Goal: Task Accomplishment & Management: Manage account settings

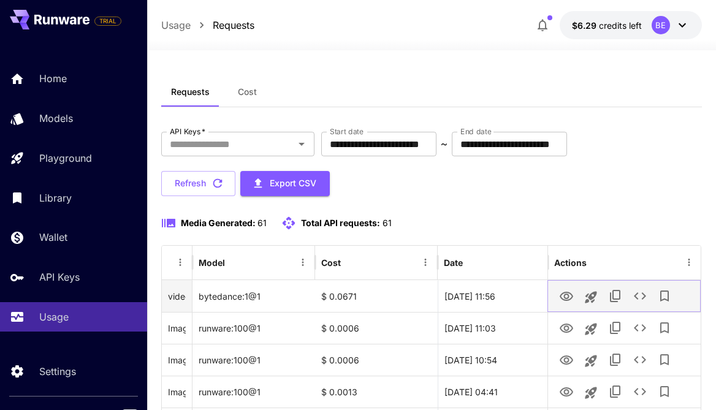
click at [570, 294] on icon "View" at bounding box center [566, 296] width 13 height 9
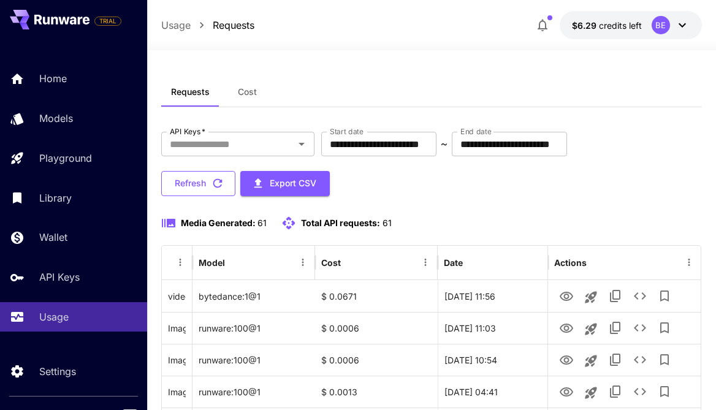
click at [196, 174] on button "Refresh" at bounding box center [198, 183] width 74 height 25
click at [202, 183] on button "Refresh" at bounding box center [198, 183] width 74 height 25
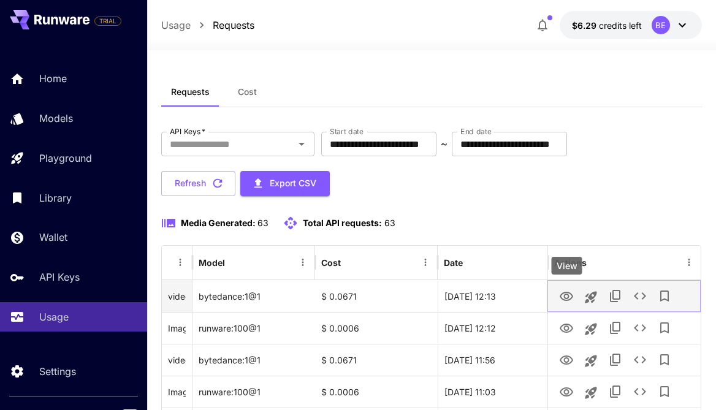
click at [566, 301] on icon "View" at bounding box center [566, 297] width 15 height 15
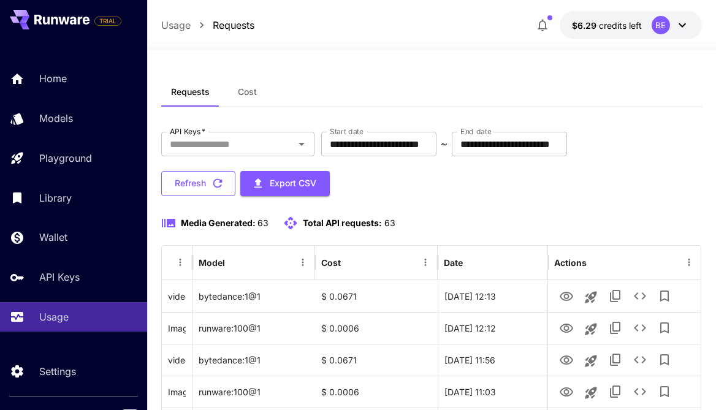
click at [215, 182] on icon "button" at bounding box center [217, 183] width 9 height 9
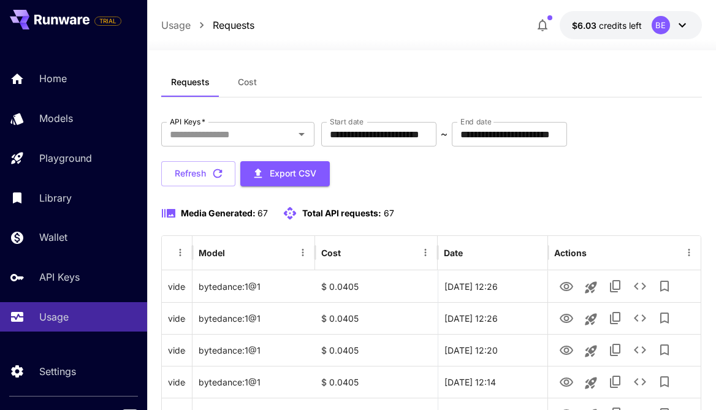
scroll to position [26, 0]
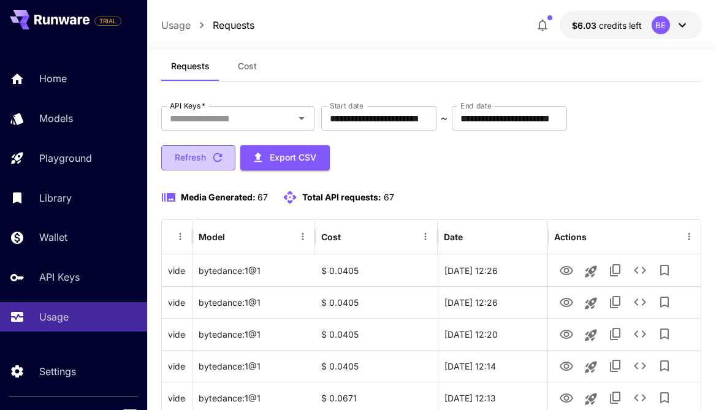
click at [221, 159] on icon "button" at bounding box center [217, 157] width 9 height 9
click at [201, 163] on button "Refresh" at bounding box center [198, 157] width 74 height 25
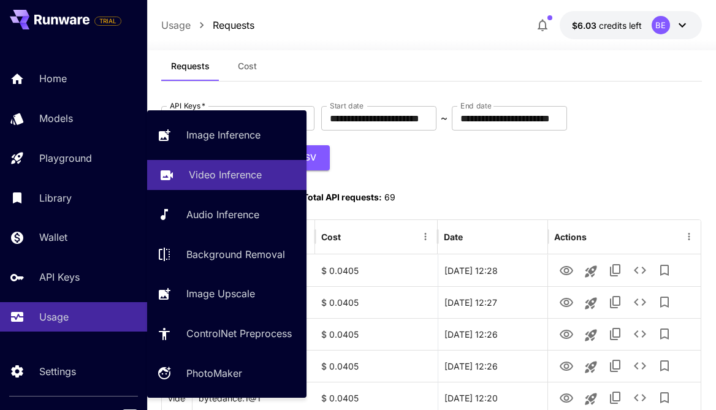
click at [204, 171] on p "Video Inference" at bounding box center [225, 174] width 73 height 15
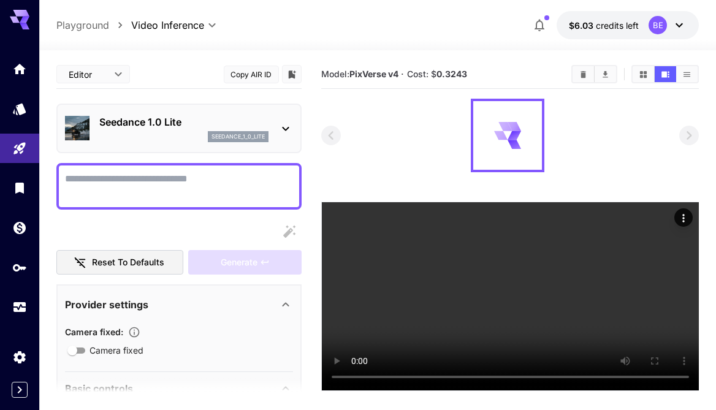
click at [282, 126] on icon at bounding box center [285, 128] width 15 height 15
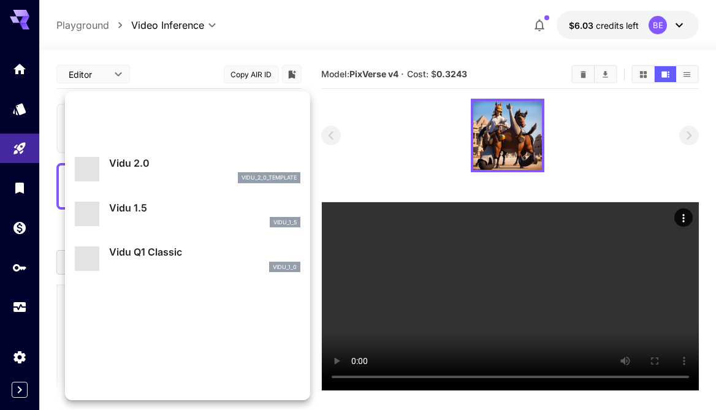
scroll to position [992, 0]
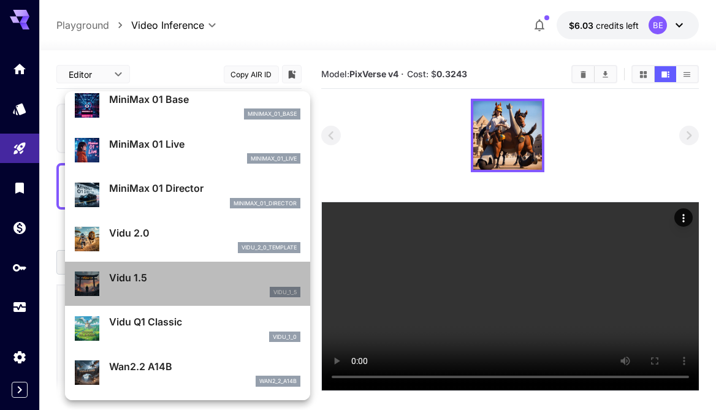
click at [176, 285] on p "Vidu 1.5" at bounding box center [204, 278] width 191 height 15
type input "**********"
type input "****"
type input "*"
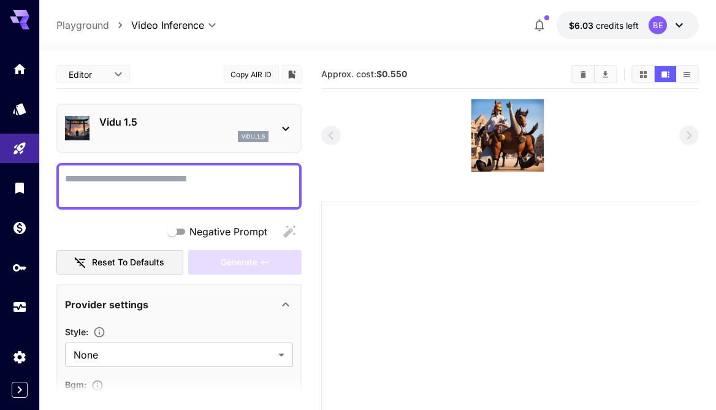
click at [288, 129] on icon at bounding box center [285, 128] width 15 height 15
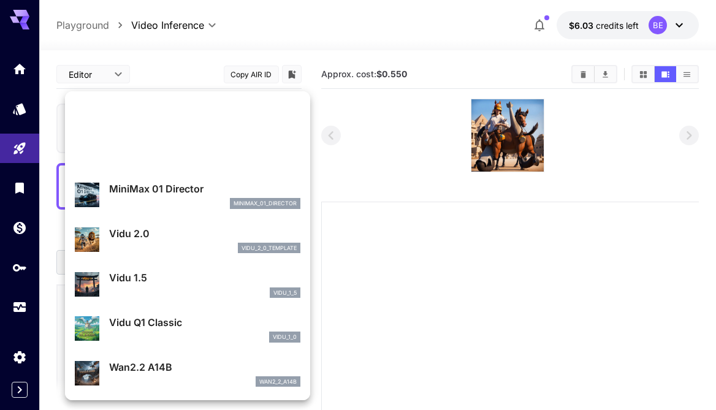
scroll to position [1070, 0]
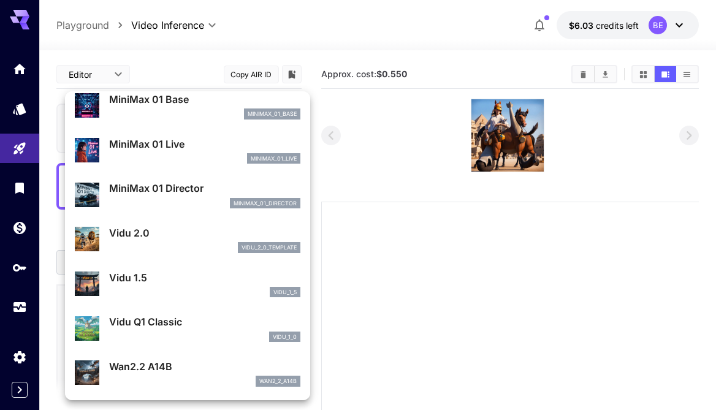
click at [152, 278] on p "Vidu 1.5" at bounding box center [204, 278] width 191 height 15
type input "**********"
type input "****"
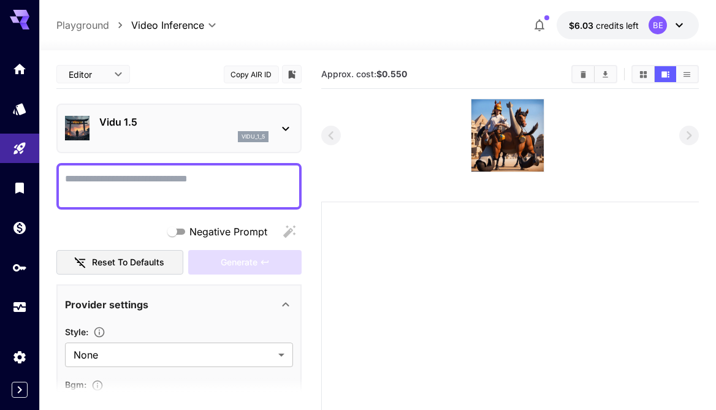
click at [278, 133] on icon at bounding box center [285, 128] width 15 height 15
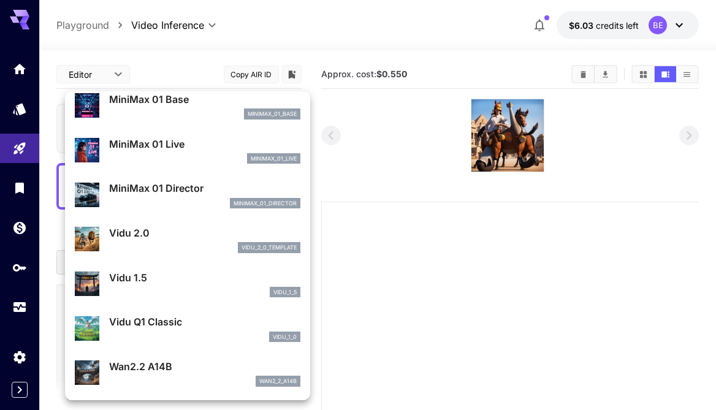
scroll to position [1538, 0]
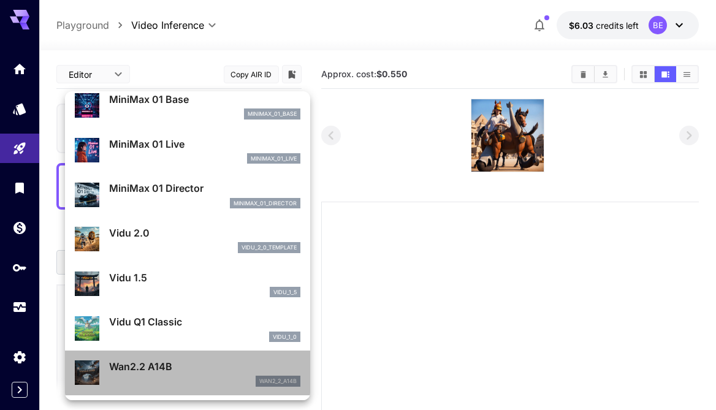
click at [152, 369] on p "Wan2.2 A14B" at bounding box center [204, 366] width 191 height 15
type input "**********"
type input "***"
type input "*"
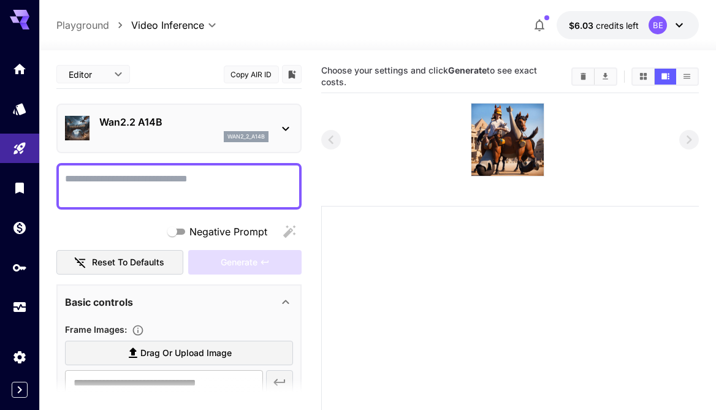
click at [291, 122] on icon at bounding box center [285, 128] width 15 height 15
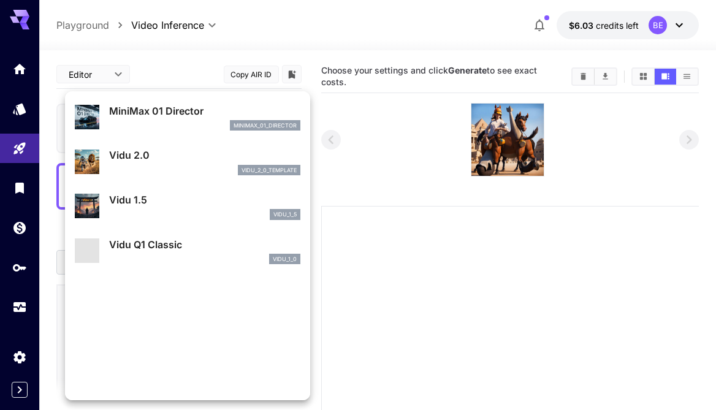
scroll to position [1615, 0]
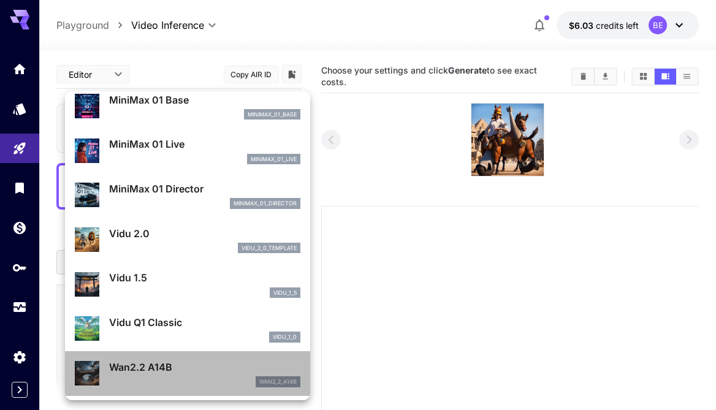
click at [171, 368] on p "Wan2.2 A14B" at bounding box center [204, 367] width 191 height 15
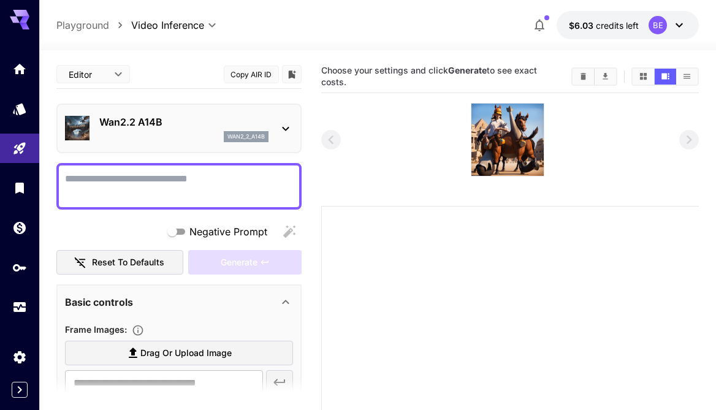
click at [297, 130] on div "Wan2.2 A14B wan2_2_a14b" at bounding box center [178, 129] width 245 height 50
click at [281, 134] on icon at bounding box center [285, 128] width 15 height 15
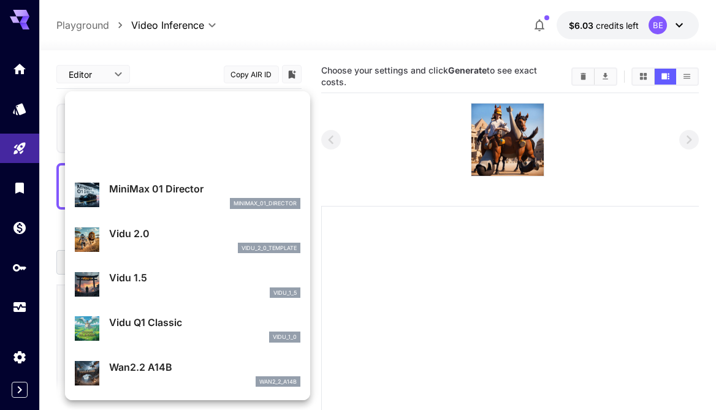
scroll to position [1226, 0]
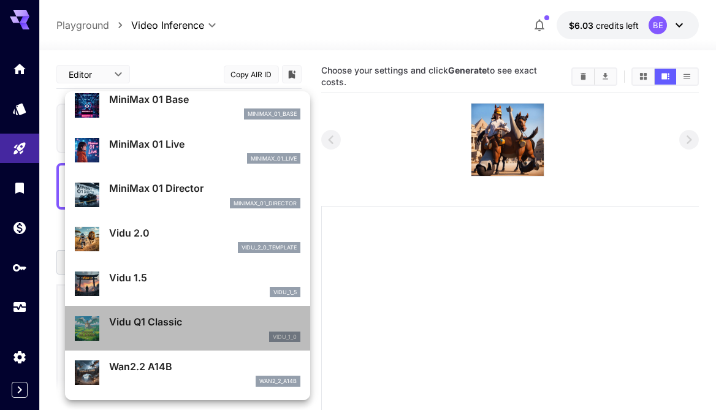
click at [140, 326] on p "Vidu Q1 Classic" at bounding box center [204, 322] width 191 height 15
type input "**********"
type input "****"
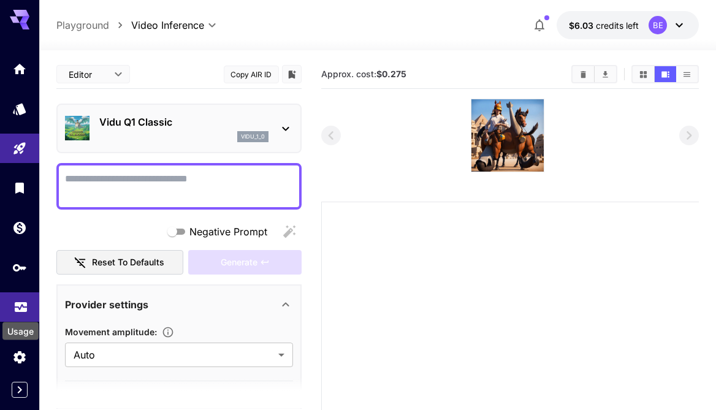
click at [13, 309] on icon "Usage" at bounding box center [20, 303] width 15 height 15
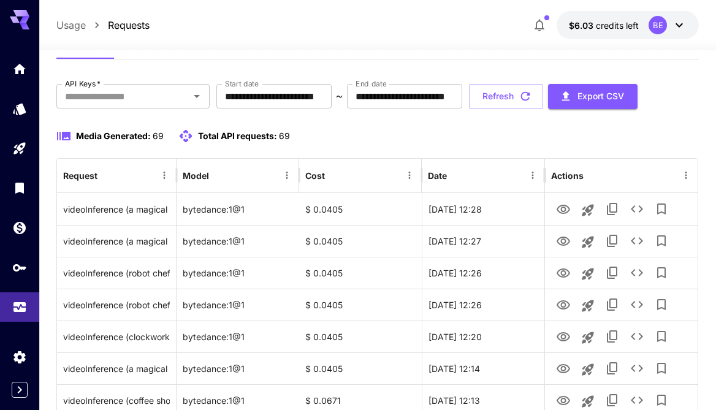
scroll to position [48, 0]
click at [535, 95] on button "Refresh" at bounding box center [506, 95] width 74 height 25
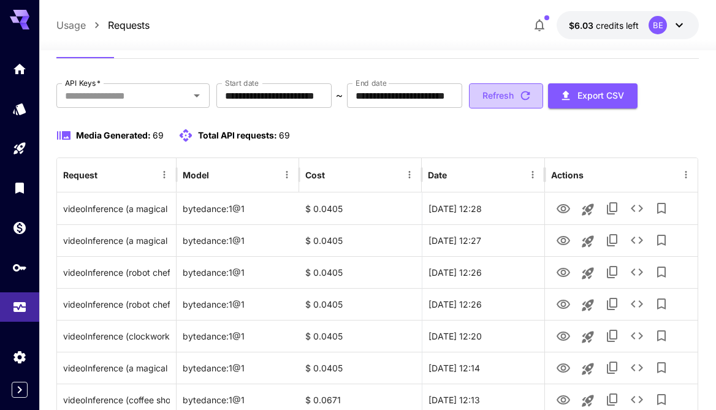
click at [531, 95] on icon "button" at bounding box center [525, 95] width 9 height 9
click at [542, 96] on button "Refresh" at bounding box center [506, 95] width 74 height 25
click at [538, 98] on button "Refresh" at bounding box center [506, 95] width 74 height 25
click at [515, 102] on button "Refresh" at bounding box center [506, 95] width 74 height 25
click at [532, 96] on icon "button" at bounding box center [525, 95] width 13 height 13
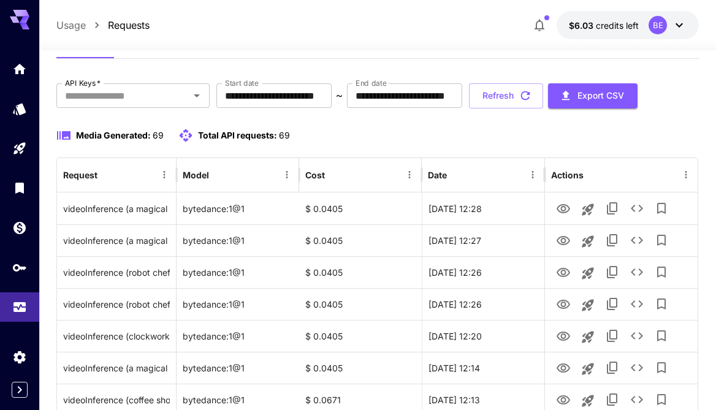
click at [532, 96] on icon "button" at bounding box center [525, 95] width 13 height 13
click at [541, 101] on button "Refresh" at bounding box center [506, 95] width 74 height 25
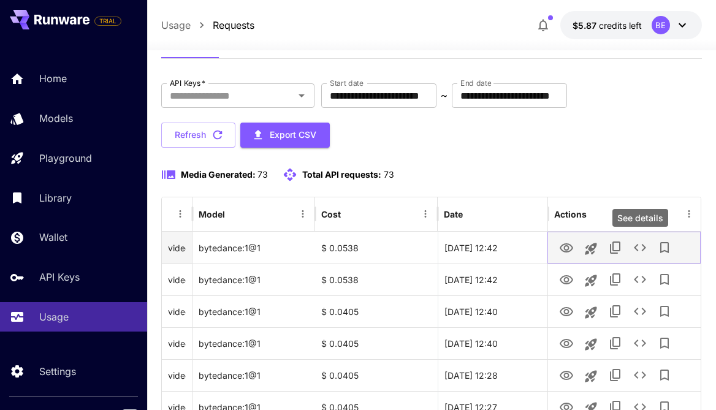
click at [634, 249] on icon "See details" at bounding box center [640, 247] width 15 height 15
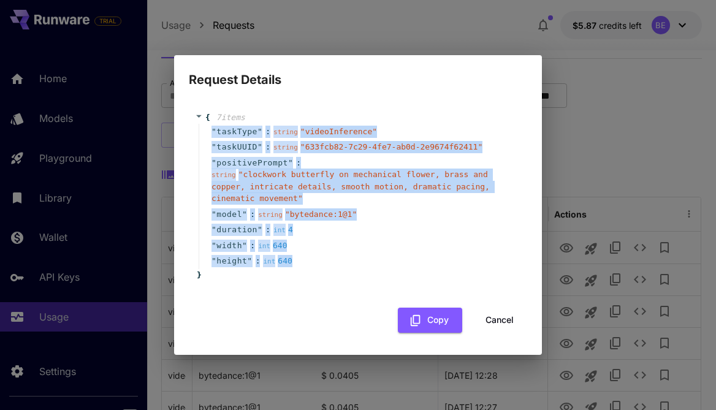
drag, startPoint x: 328, startPoint y: 263, endPoint x: 207, endPoint y: 125, distance: 183.8
click at [207, 125] on div "" taskType " : string " videoInference " " taskUUID " : string " 633fcb82-7c29-…" at bounding box center [360, 196] width 323 height 145
copy div "" taskType " : string " videoInference " " taskUUID " : string " 633fcb82-7c29-…"
click at [454, 320] on button "Copy" at bounding box center [430, 320] width 64 height 25
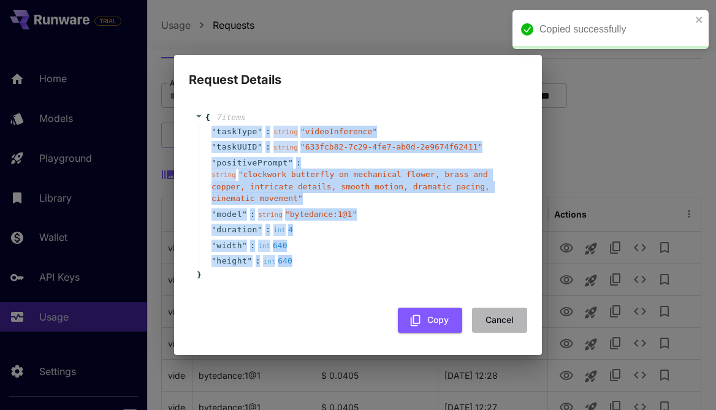
click at [512, 317] on button "Cancel" at bounding box center [499, 320] width 55 height 25
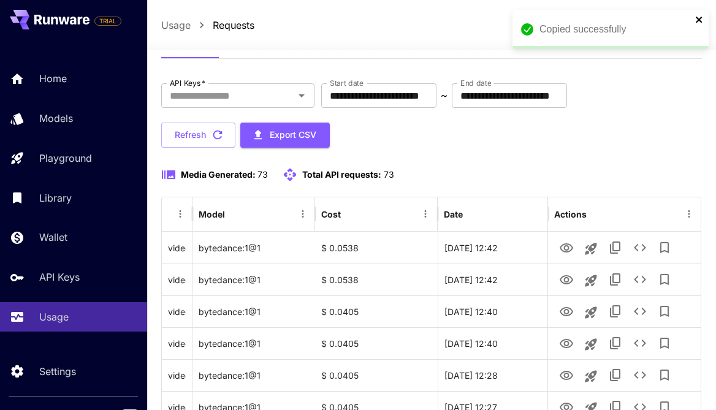
click at [701, 16] on icon "close" at bounding box center [700, 20] width 9 height 10
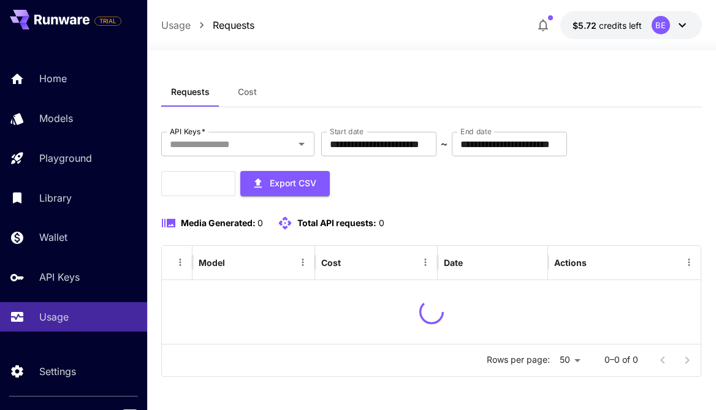
scroll to position [3, 0]
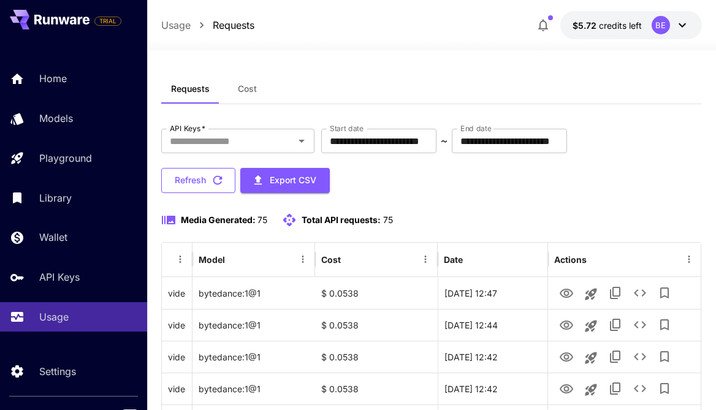
click at [223, 186] on icon "button" at bounding box center [217, 180] width 13 height 13
click at [199, 186] on button "Refresh" at bounding box center [198, 180] width 74 height 25
click at [216, 174] on icon "button" at bounding box center [217, 180] width 13 height 13
click at [218, 177] on icon "button" at bounding box center [217, 180] width 13 height 13
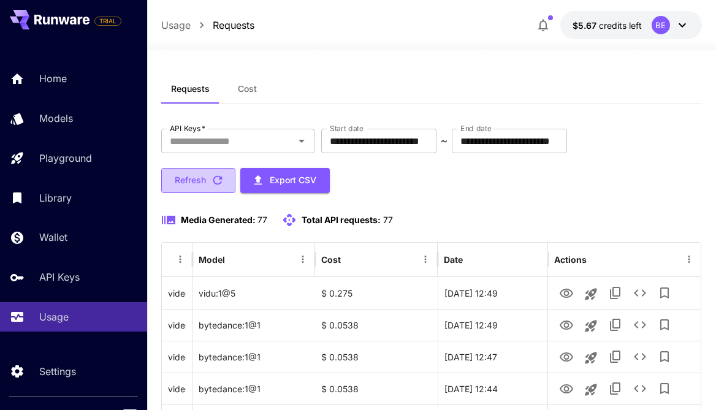
click at [218, 178] on icon "button" at bounding box center [217, 180] width 13 height 13
click at [216, 175] on icon "button" at bounding box center [217, 180] width 13 height 13
click at [218, 181] on icon "button" at bounding box center [217, 180] width 13 height 13
click at [207, 171] on button "Refresh" at bounding box center [198, 180] width 74 height 25
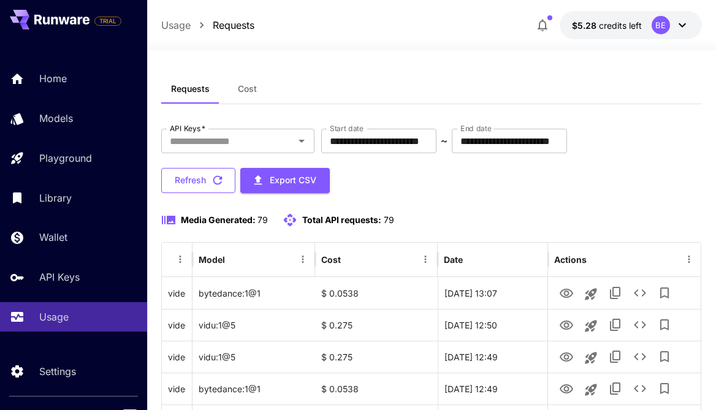
click at [210, 175] on button "Refresh" at bounding box center [198, 180] width 74 height 25
click at [641, 21] on span "credits left" at bounding box center [620, 25] width 43 height 10
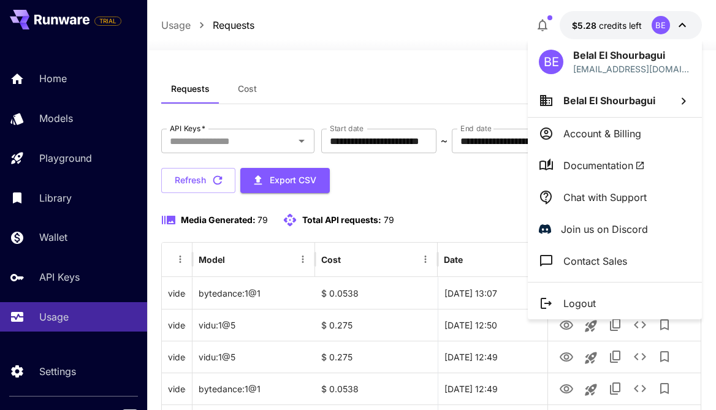
click at [632, 101] on span "Belal El Shourbagui" at bounding box center [610, 100] width 92 height 12
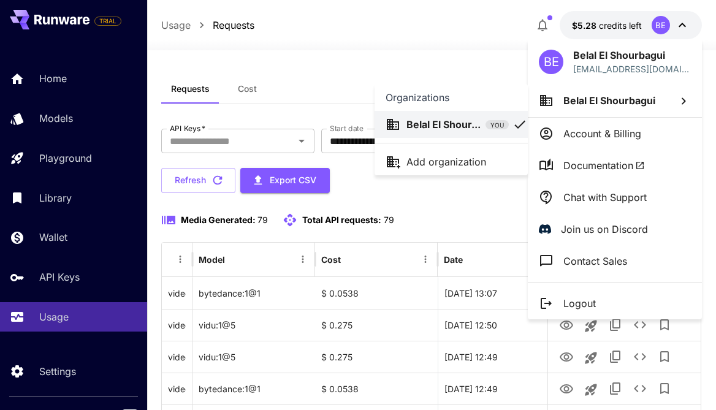
click at [442, 58] on div at bounding box center [358, 205] width 716 height 410
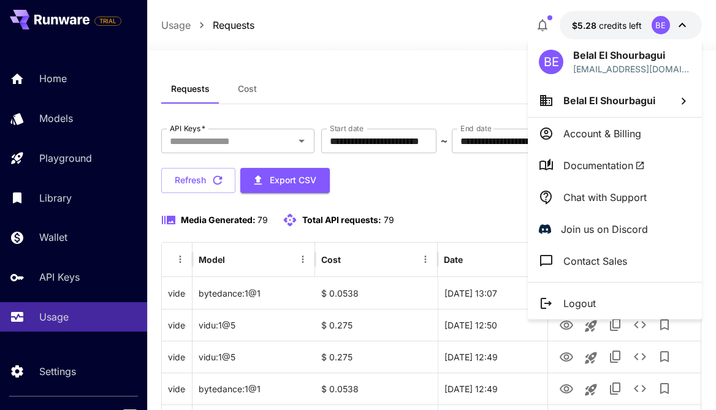
click at [594, 21] on div at bounding box center [358, 205] width 716 height 410
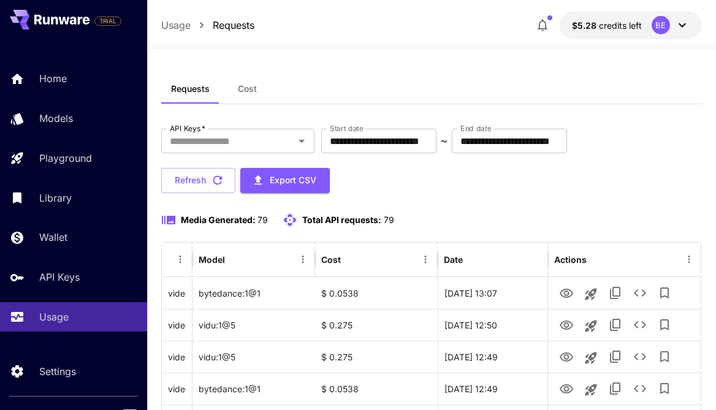
click at [579, 29] on span "$5.28" at bounding box center [585, 25] width 27 height 10
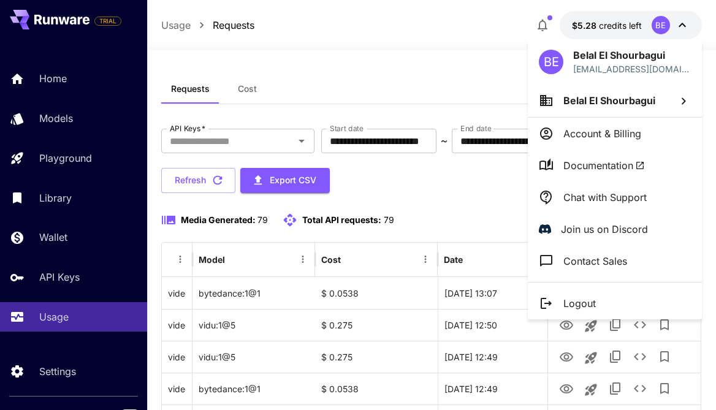
click at [579, 29] on div at bounding box center [358, 205] width 716 height 410
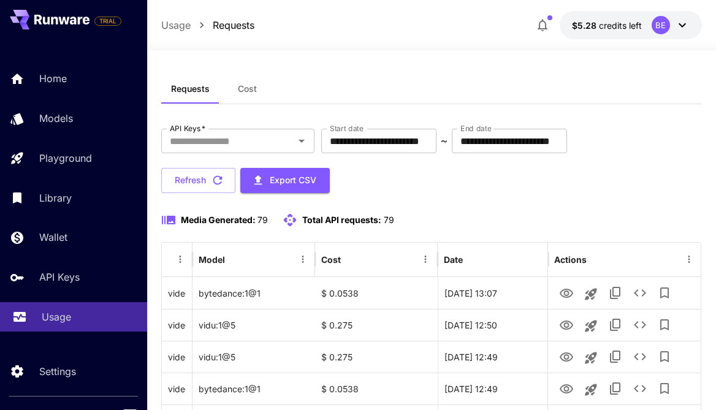
scroll to position [21, 0]
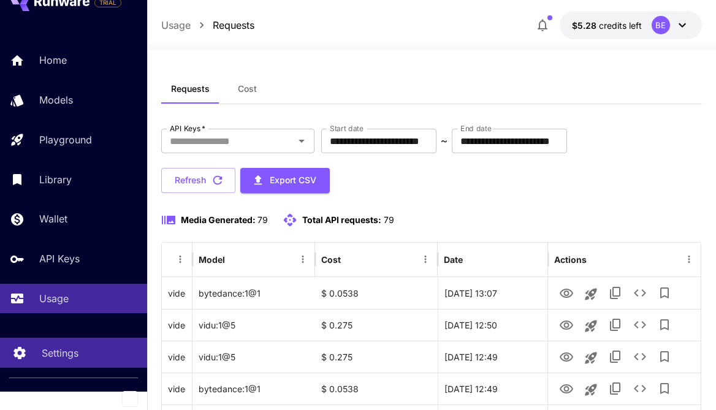
click at [58, 342] on link "Settings" at bounding box center [73, 353] width 147 height 30
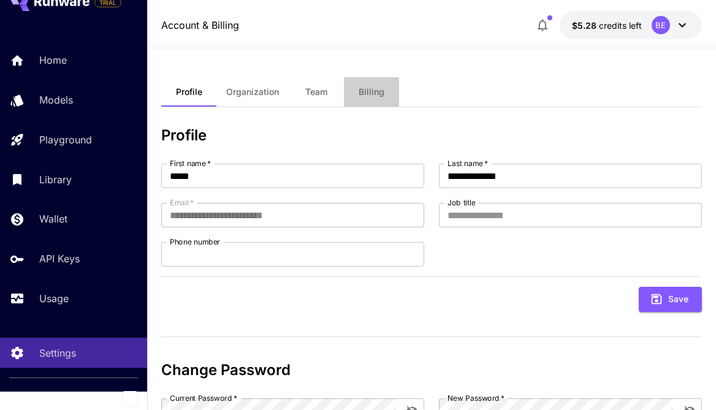
click at [370, 90] on span "Billing" at bounding box center [372, 91] width 26 height 11
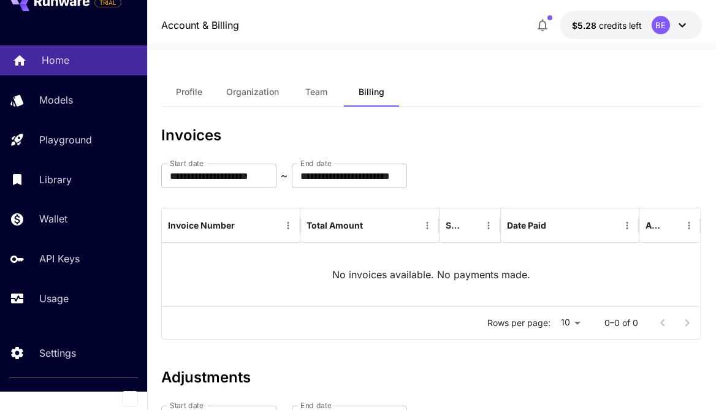
click at [75, 66] on link "Home" at bounding box center [73, 60] width 147 height 30
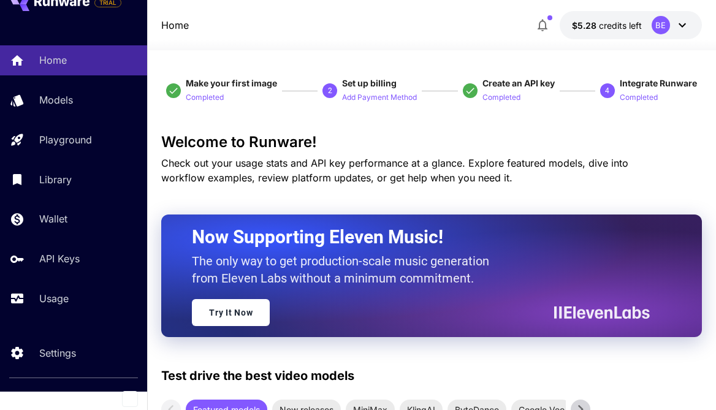
click at [643, 27] on button "$5.28 credits left BE" at bounding box center [631, 25] width 142 height 28
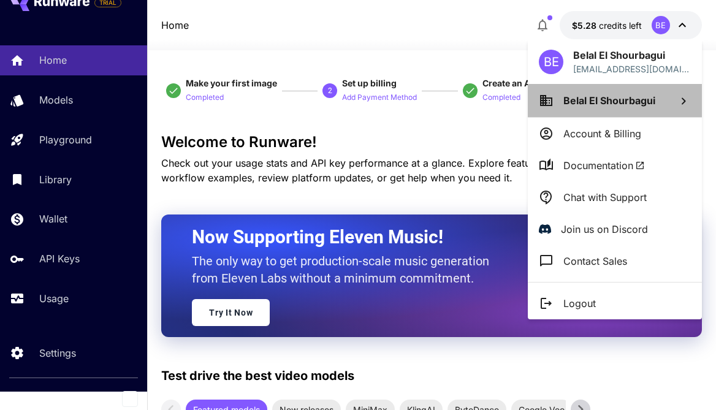
click at [601, 104] on span "Belal El Shourbagui" at bounding box center [610, 100] width 92 height 12
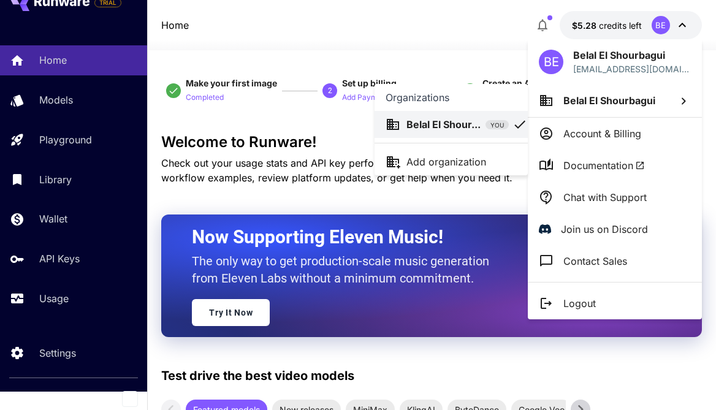
click at [358, 194] on div at bounding box center [358, 205] width 716 height 410
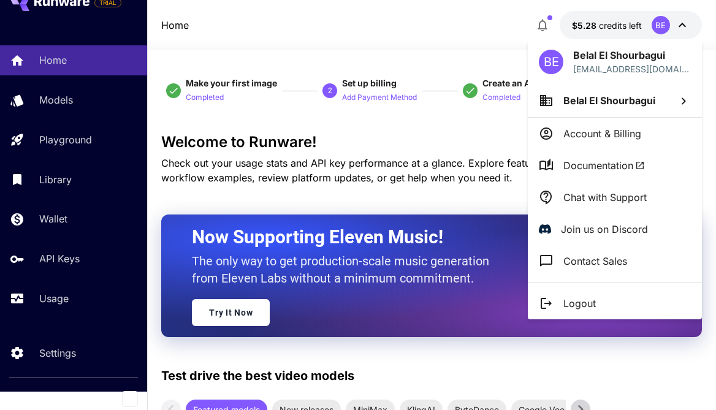
click at [661, 21] on div at bounding box center [358, 205] width 716 height 410
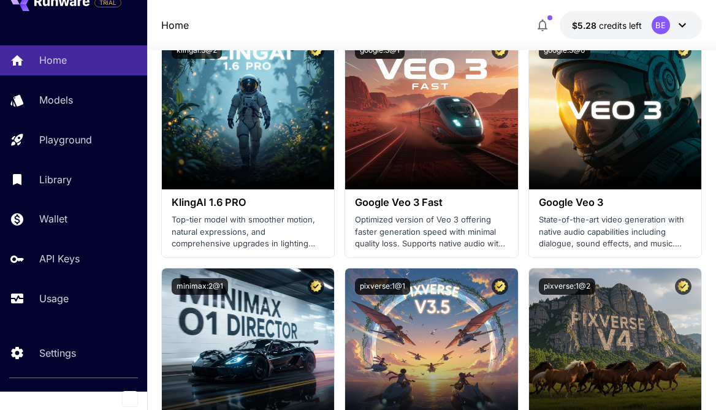
scroll to position [1424, 0]
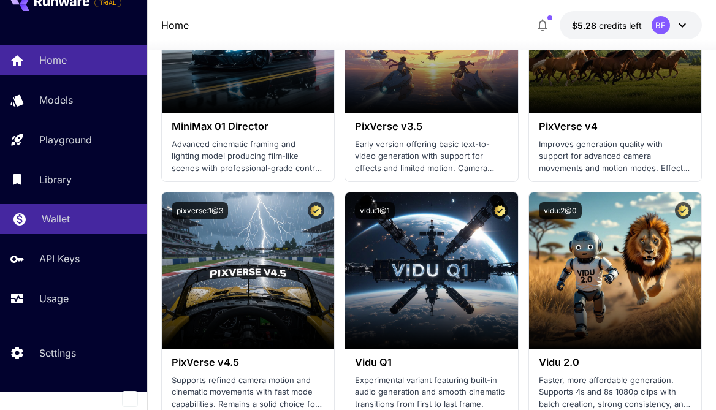
click at [46, 215] on p "Wallet" at bounding box center [56, 219] width 28 height 15
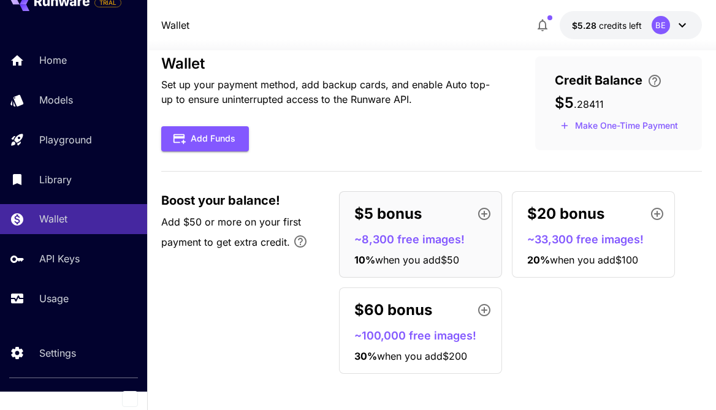
scroll to position [22, 0]
click at [482, 212] on icon "button" at bounding box center [484, 214] width 15 height 15
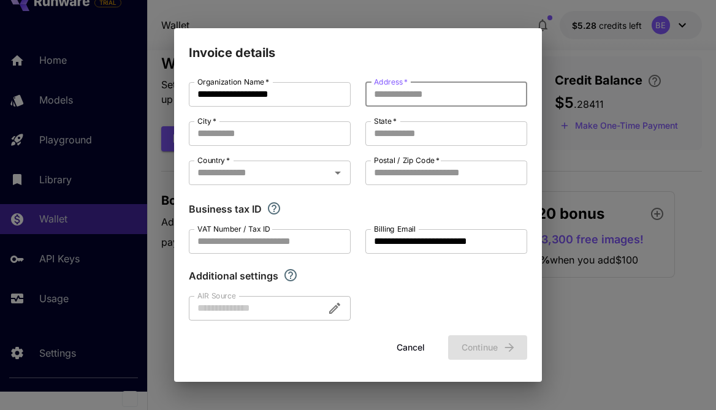
click at [386, 98] on input "Address   *" at bounding box center [447, 94] width 162 height 25
type input "*****"
click at [255, 137] on input "City   *" at bounding box center [270, 133] width 162 height 25
type input "**"
click at [391, 134] on input "State   *" at bounding box center [447, 133] width 162 height 25
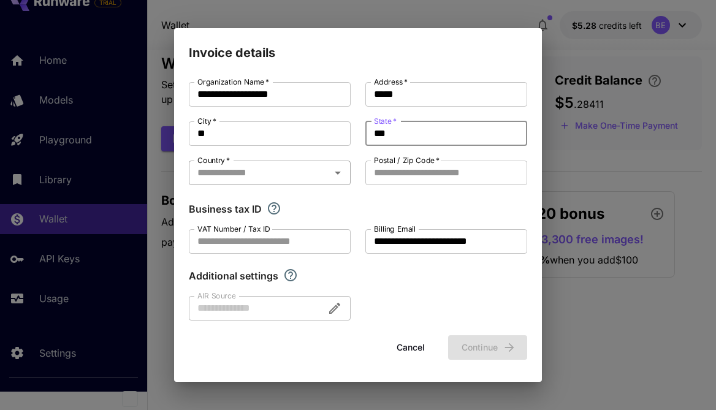
type input "***"
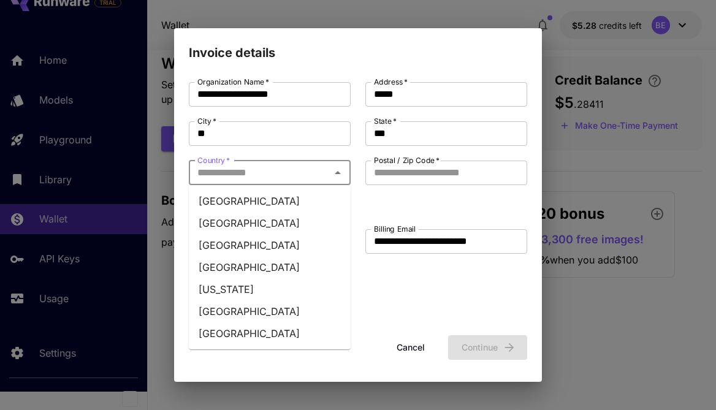
click at [282, 178] on input "Country   *" at bounding box center [260, 172] width 134 height 17
type input "*****"
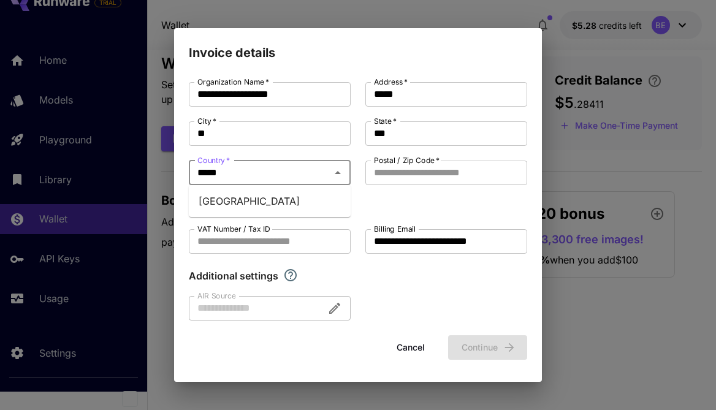
click at [282, 204] on li "Egypt" at bounding box center [270, 201] width 162 height 22
click at [408, 165] on label "Postal / Zip Code   *" at bounding box center [407, 160] width 66 height 10
click at [408, 165] on input "Postal / Zip Code   *" at bounding box center [447, 173] width 162 height 25
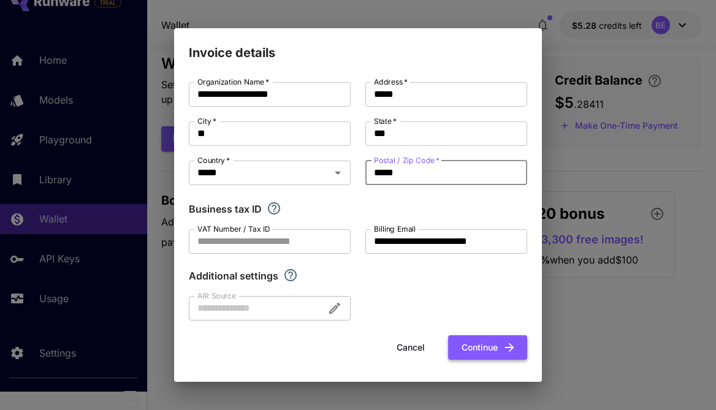
type input "*****"
click at [464, 351] on button "Continue" at bounding box center [487, 348] width 79 height 25
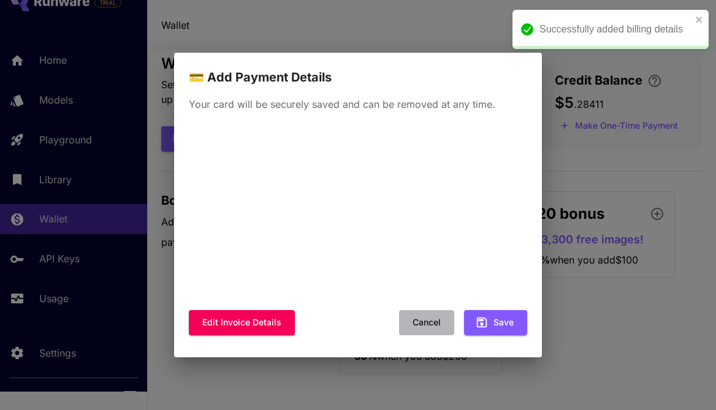
click at [421, 328] on button "Cancel" at bounding box center [426, 322] width 55 height 25
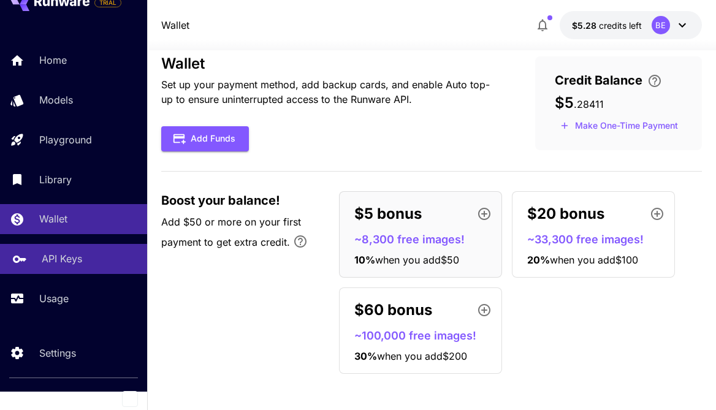
click at [51, 263] on p "API Keys" at bounding box center [62, 258] width 40 height 15
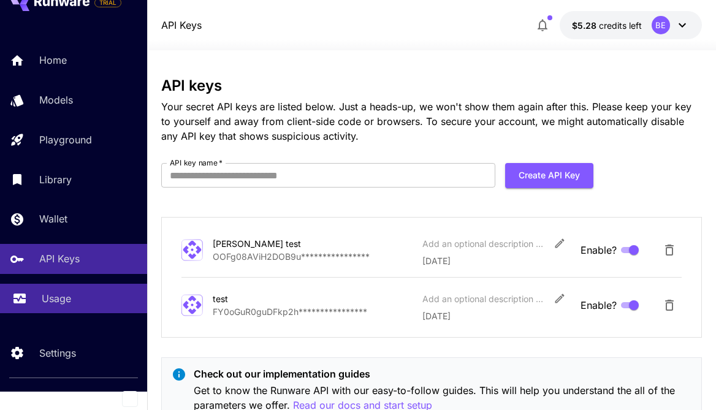
click at [58, 301] on p "Usage" at bounding box center [56, 298] width 29 height 15
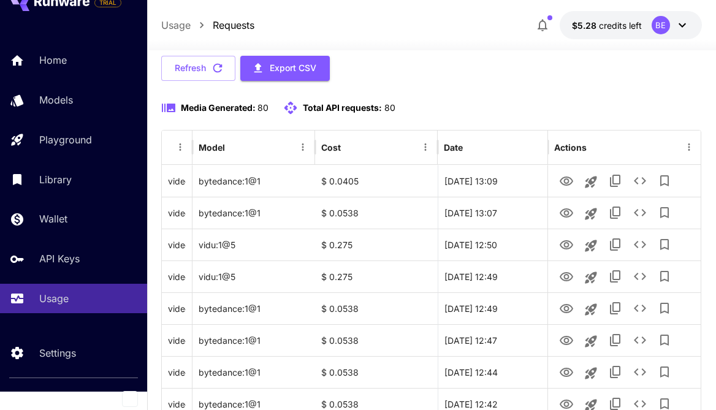
scroll to position [117, 0]
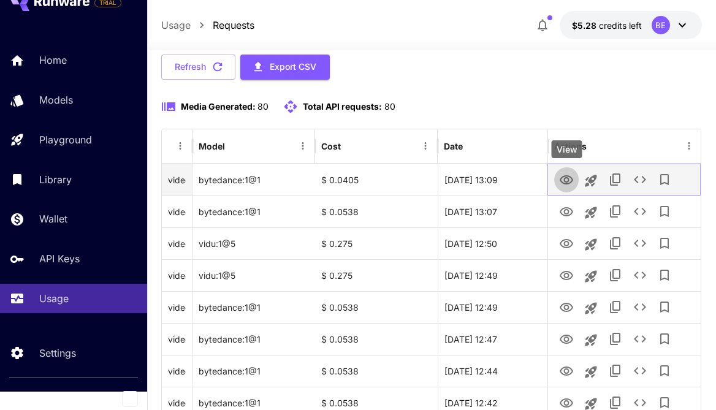
click at [567, 180] on icon "View" at bounding box center [566, 180] width 15 height 15
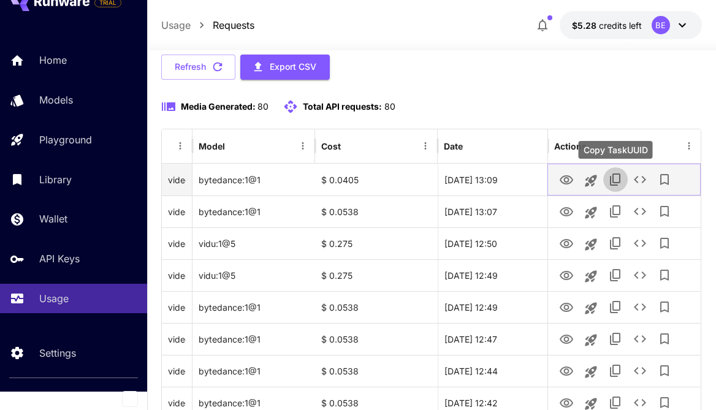
click at [620, 177] on icon "Copy TaskUUID" at bounding box center [615, 180] width 10 height 12
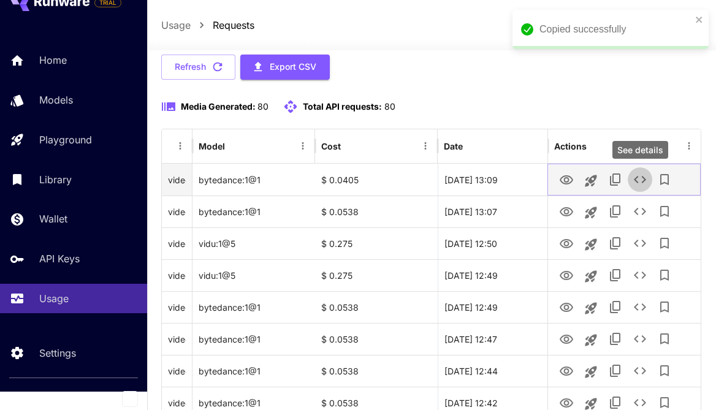
click at [642, 177] on icon "See details" at bounding box center [640, 179] width 15 height 15
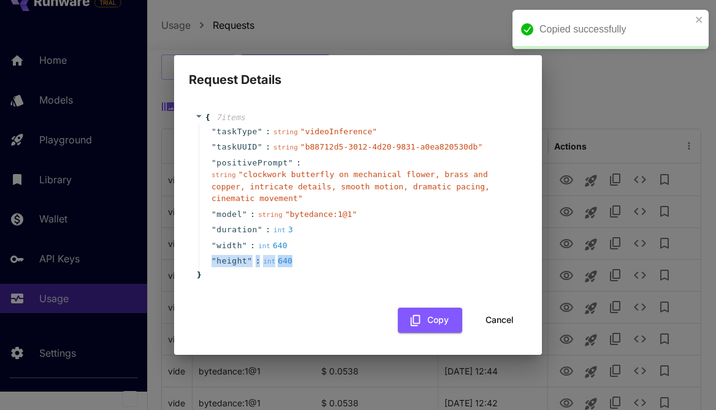
drag, startPoint x: 358, startPoint y: 268, endPoint x: 339, endPoint y: 251, distance: 26.1
click at [339, 251] on div "" taskType " : string " videoInference " " taskUUID " : string " b88712d5-3012-…" at bounding box center [360, 196] width 323 height 145
click at [330, 277] on div "{ 7 item s " taskType " : string " videoInference " " taskUUID " : string " b88…" at bounding box center [358, 196] width 326 height 169
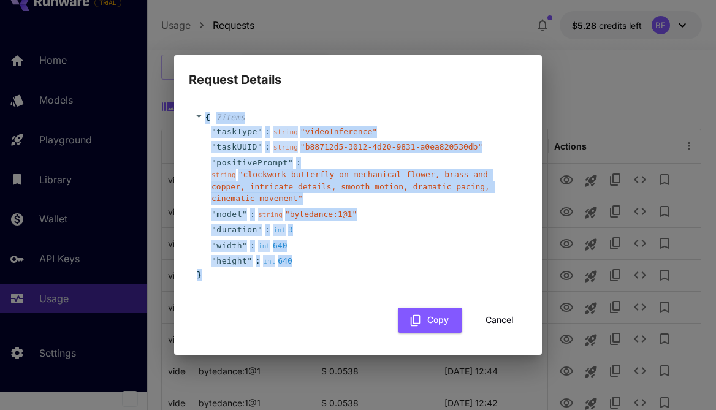
drag, startPoint x: 327, startPoint y: 286, endPoint x: 206, endPoint y: 118, distance: 207.0
click at [206, 118] on div "{ 7 item s " taskType " : string " videoInference " " taskUUID " : string " b88…" at bounding box center [358, 196] width 339 height 194
copy div "{ 7 item s " taskType " : string " videoInference " " taskUUID " : string " b88…"
click at [483, 320] on button "Cancel" at bounding box center [499, 320] width 55 height 25
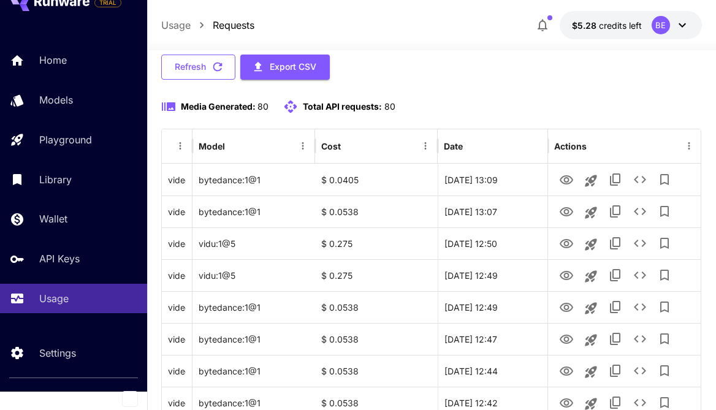
click at [193, 58] on button "Refresh" at bounding box center [198, 67] width 74 height 25
click at [202, 67] on button "Refresh" at bounding box center [198, 67] width 74 height 25
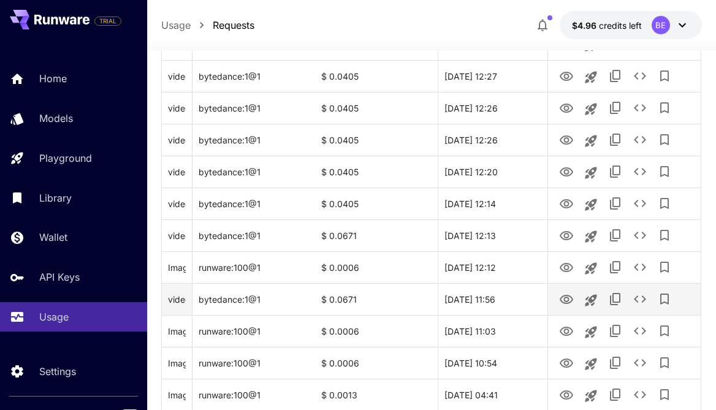
scroll to position [645, 0]
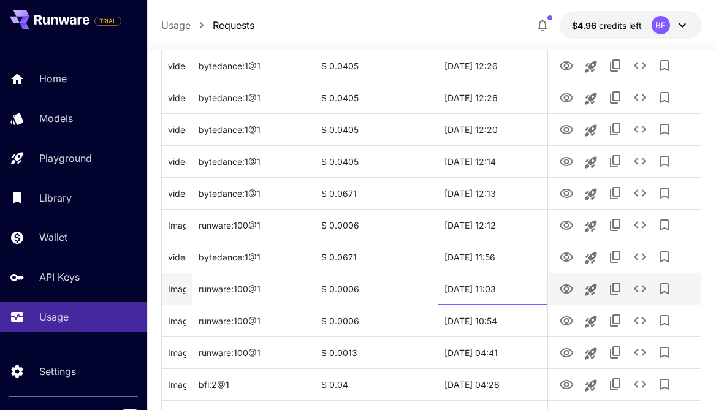
drag, startPoint x: 520, startPoint y: 290, endPoint x: 443, endPoint y: 294, distance: 77.4
click at [443, 294] on div "[DATE] 11:03" at bounding box center [499, 289] width 123 height 32
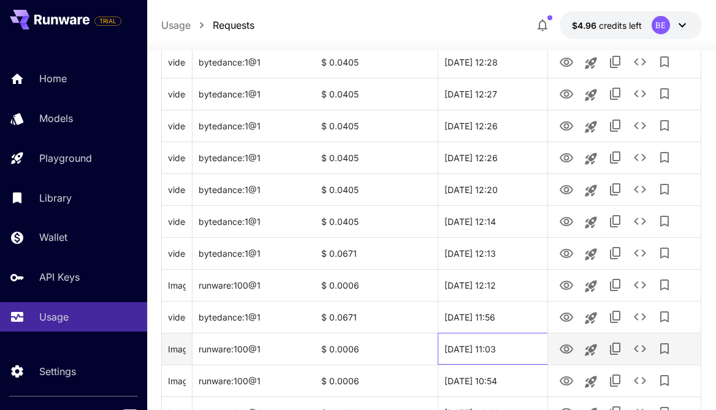
scroll to position [582, 0]
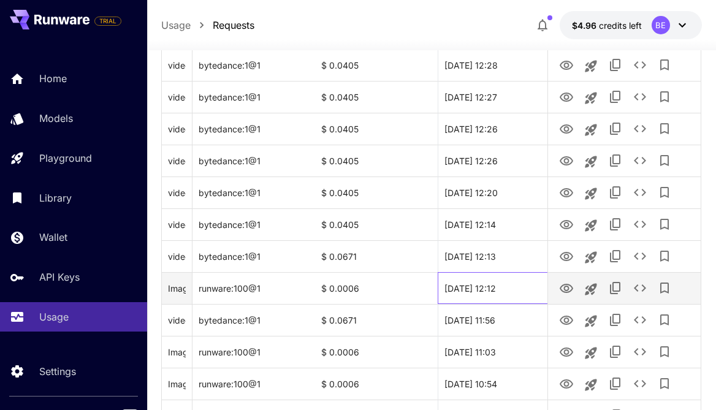
drag, startPoint x: 531, startPoint y: 288, endPoint x: 428, endPoint y: 288, distance: 103.0
click at [428, 288] on div "Image Inference (coffee shop in the clouds, floating tables, surreal perspectiv…" at bounding box center [438, 288] width 552 height 32
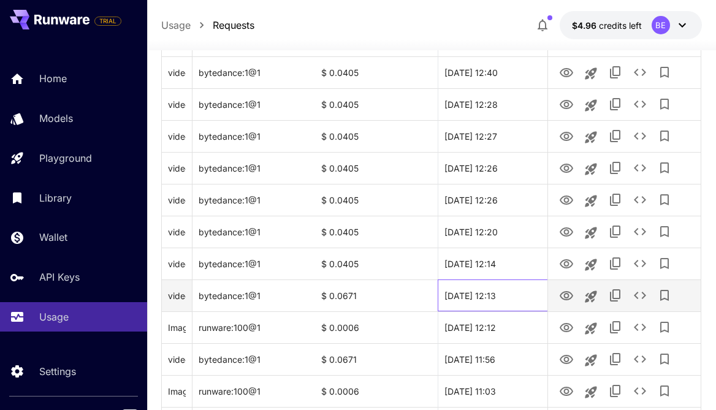
drag, startPoint x: 534, startPoint y: 299, endPoint x: 472, endPoint y: 284, distance: 63.2
click at [472, 284] on div "[DATE] 12:13" at bounding box center [499, 296] width 123 height 32
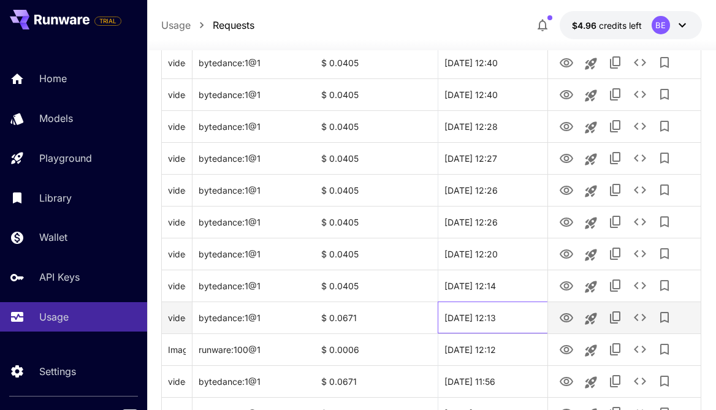
scroll to position [508, 0]
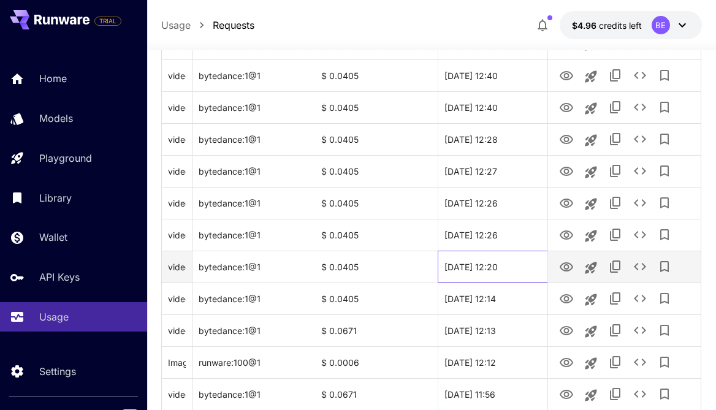
drag, startPoint x: 524, startPoint y: 264, endPoint x: 420, endPoint y: 265, distance: 103.7
click at [420, 265] on div "videoInference (clockwork butterfly on mechanical flower, brass and copper, int…" at bounding box center [438, 267] width 552 height 32
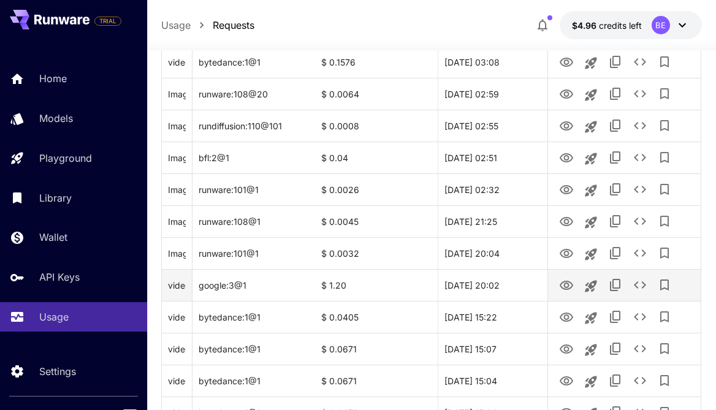
scroll to position [1151, 0]
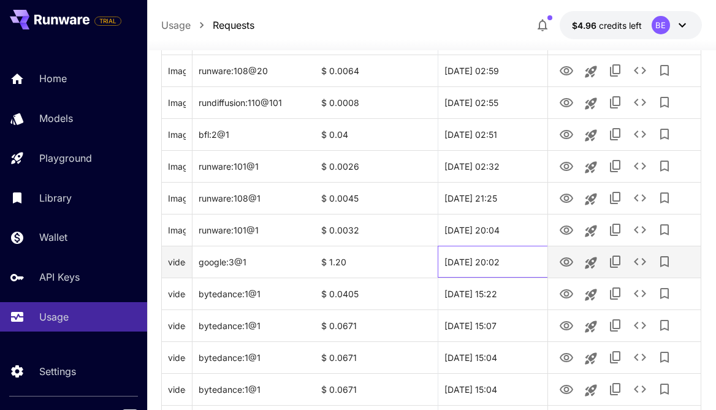
drag, startPoint x: 526, startPoint y: 264, endPoint x: 439, endPoint y: 258, distance: 87.4
click at [439, 258] on div "[DATE] 20:02" at bounding box center [499, 262] width 123 height 32
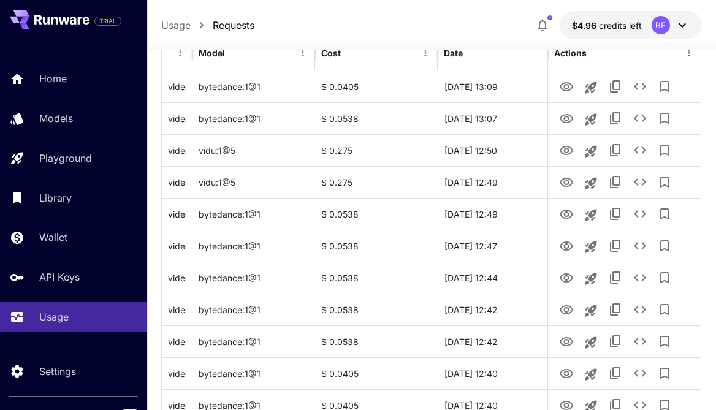
scroll to position [0, 0]
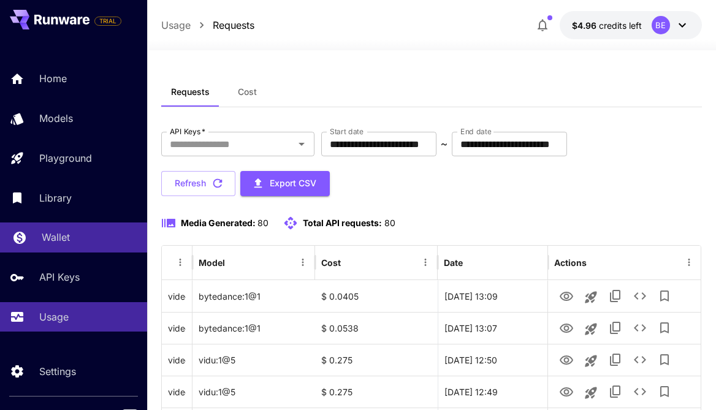
click at [92, 244] on div "Wallet" at bounding box center [90, 237] width 96 height 15
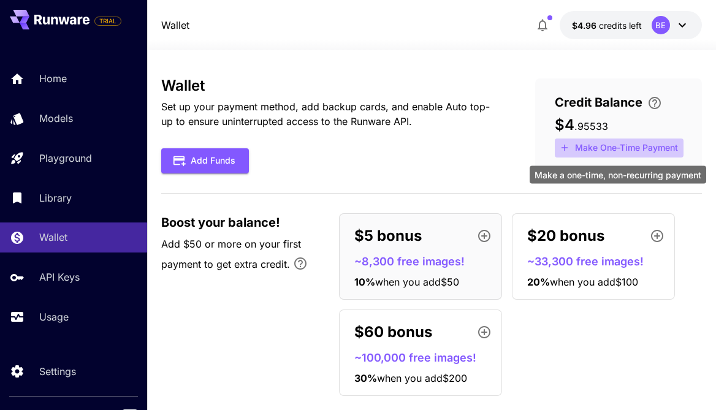
click at [562, 146] on icon "Make a one-time, non-recurring payment" at bounding box center [564, 147] width 11 height 11
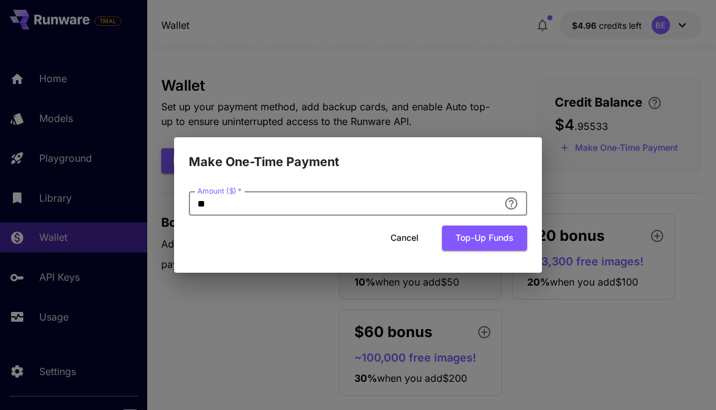
click at [359, 202] on input "**" at bounding box center [344, 203] width 310 height 25
type input "*"
click at [405, 244] on button "Cancel" at bounding box center [404, 238] width 55 height 25
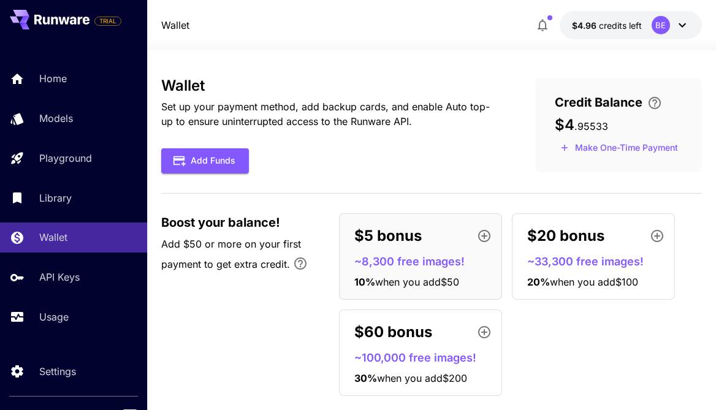
scroll to position [22, 0]
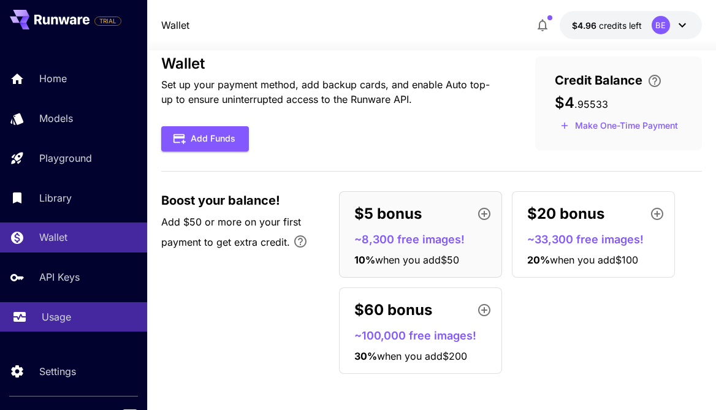
click at [80, 306] on link "Usage" at bounding box center [73, 317] width 147 height 30
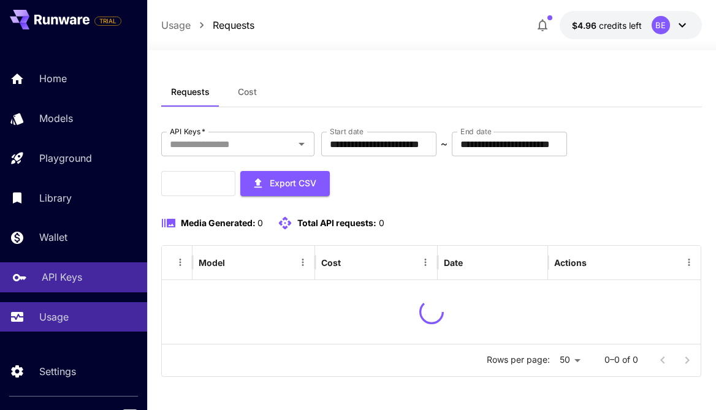
click at [78, 282] on p "API Keys" at bounding box center [62, 277] width 40 height 15
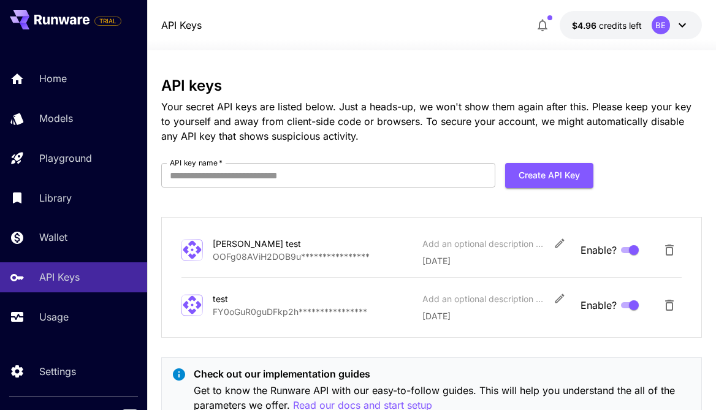
scroll to position [49, 0]
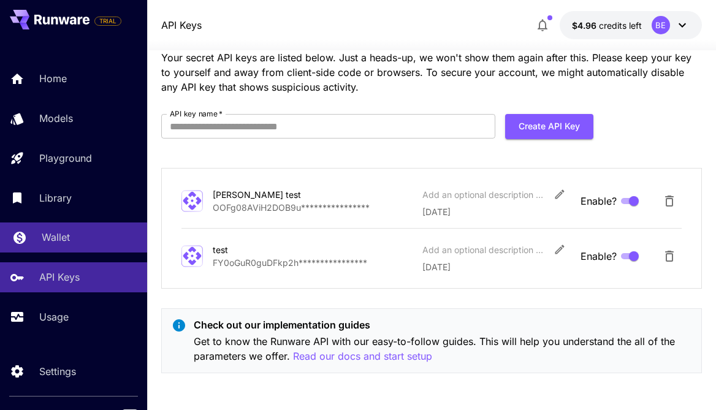
click at [97, 241] on div "Wallet" at bounding box center [90, 237] width 96 height 15
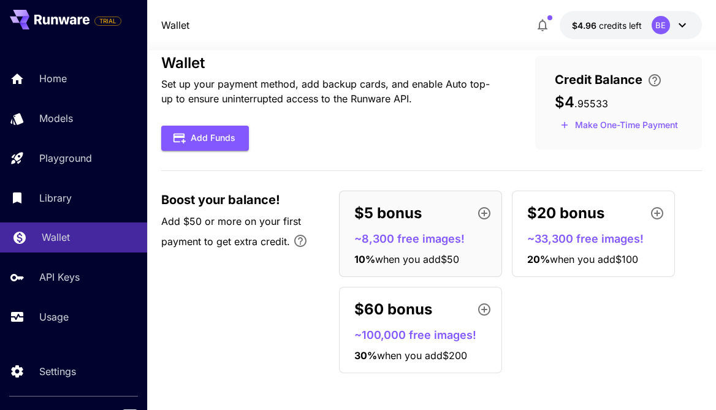
scroll to position [22, 0]
click at [404, 210] on p "$5 bonus" at bounding box center [388, 214] width 67 height 22
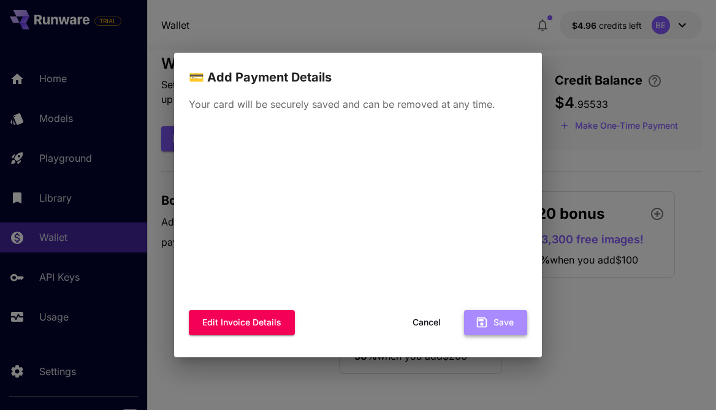
click at [494, 327] on button "Save" at bounding box center [495, 322] width 63 height 25
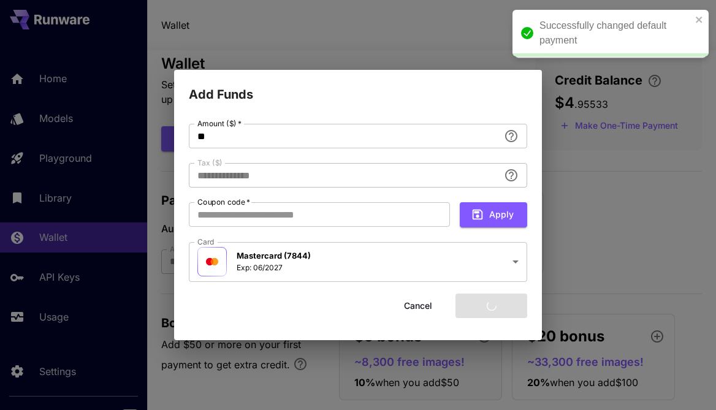
type input "****"
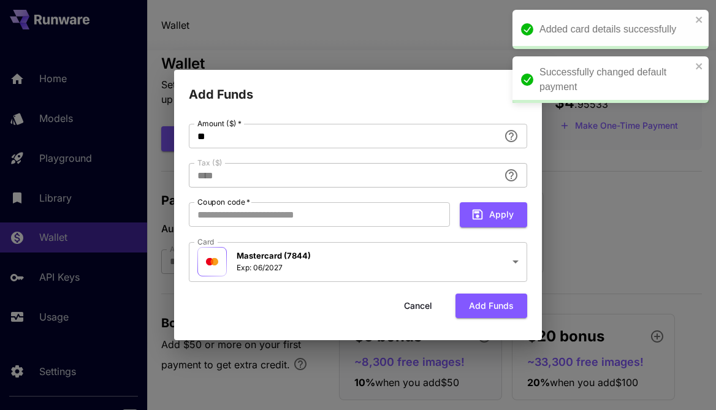
click at [694, 18] on div "Added card details successfully" at bounding box center [611, 29] width 196 height 39
click at [700, 18] on icon "close" at bounding box center [699, 20] width 6 height 6
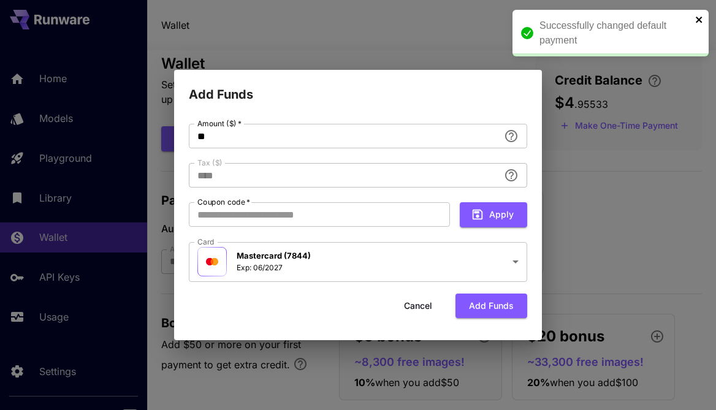
click at [699, 18] on icon "close" at bounding box center [700, 20] width 9 height 10
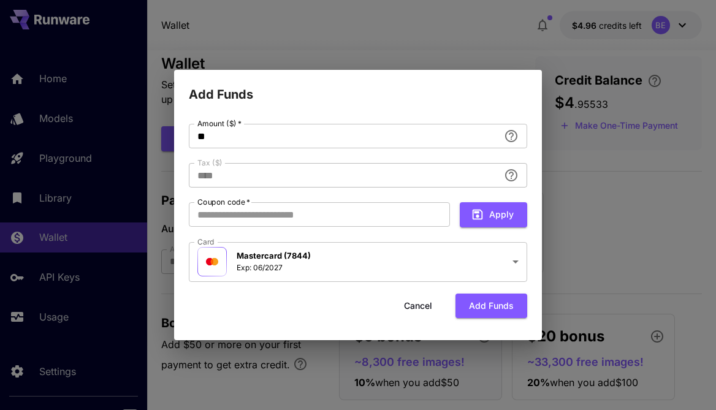
click at [301, 153] on div "**********" at bounding box center [358, 204] width 339 height 160
click at [297, 143] on input "**" at bounding box center [344, 136] width 310 height 25
type input "*"
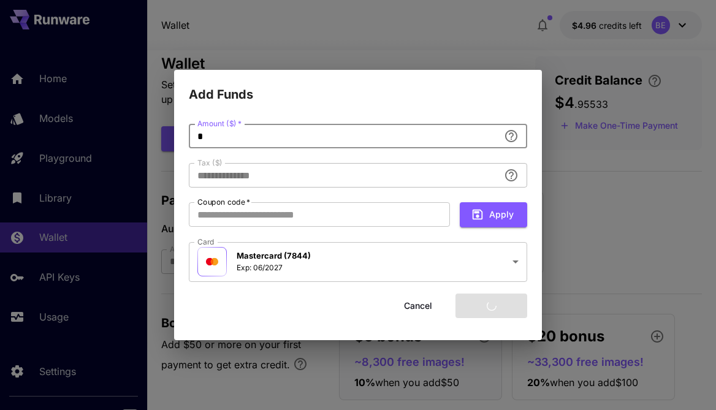
type input "****"
type input "*"
click at [359, 302] on div "Cancel Add funds" at bounding box center [358, 306] width 339 height 25
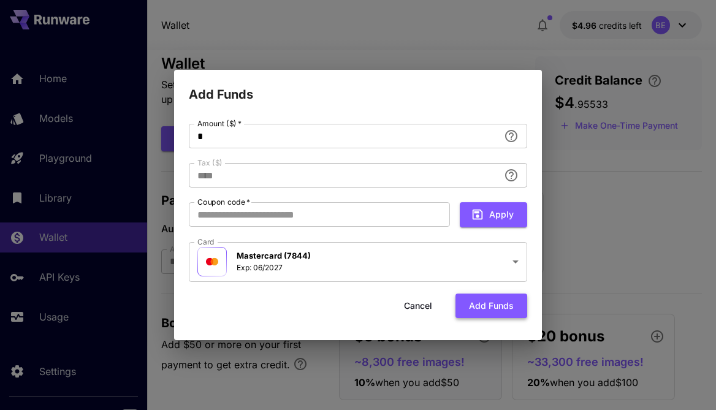
click at [493, 304] on button "Add funds" at bounding box center [492, 306] width 72 height 25
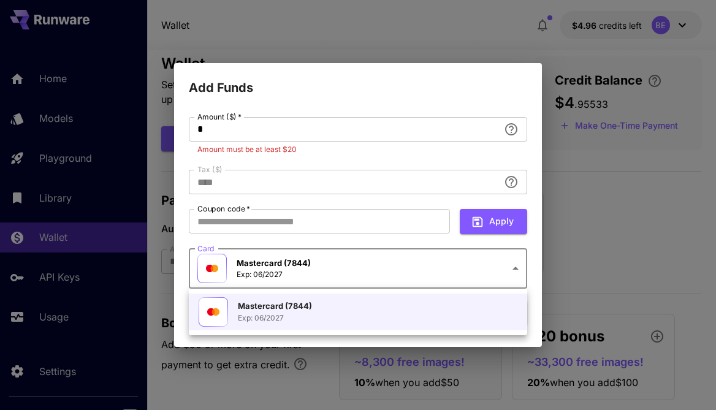
click at [516, 266] on body "**********" at bounding box center [358, 256] width 716 height 556
click at [360, 110] on div at bounding box center [358, 205] width 716 height 410
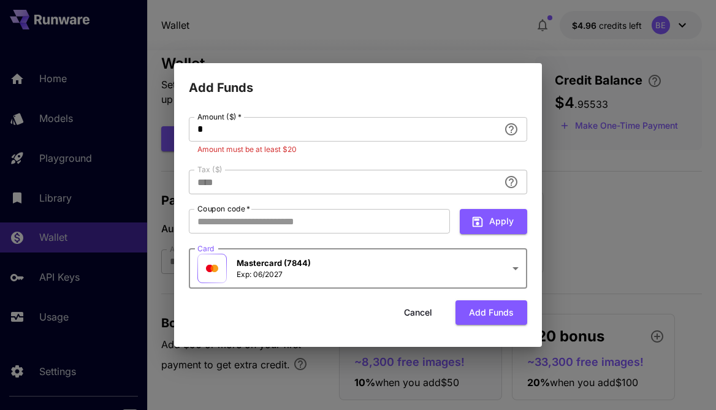
click at [428, 302] on button "Cancel" at bounding box center [418, 313] width 55 height 25
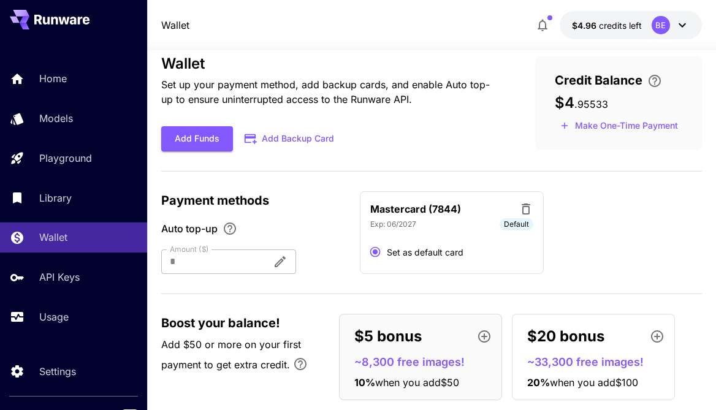
click at [524, 205] on icon at bounding box center [526, 209] width 15 height 15
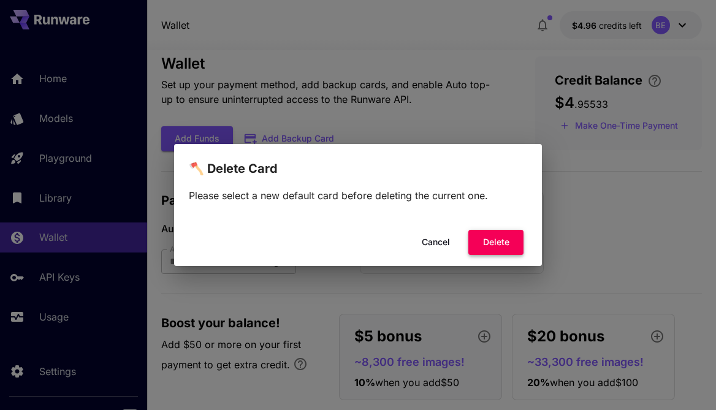
click at [486, 245] on button "Delete" at bounding box center [496, 242] width 55 height 25
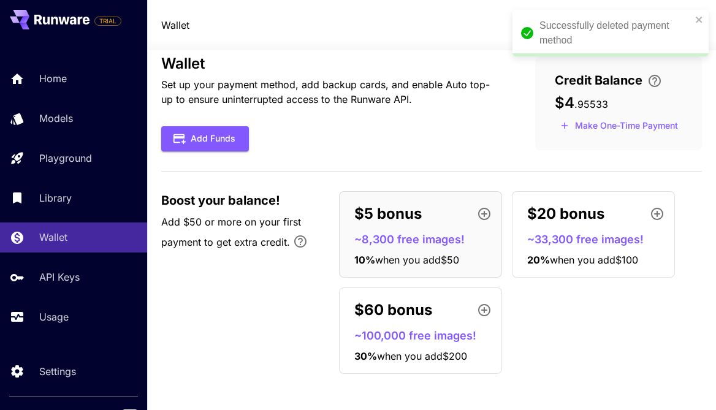
click at [698, 14] on div "Successfully deleted payment method" at bounding box center [611, 33] width 196 height 47
click at [699, 20] on icon "close" at bounding box center [699, 20] width 6 height 6
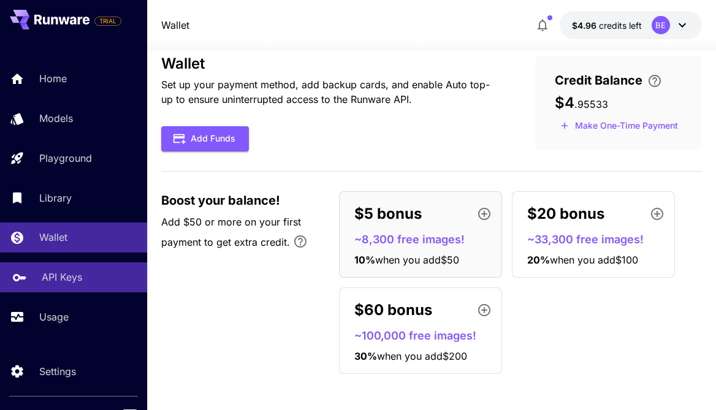
click at [102, 278] on div "API Keys" at bounding box center [90, 277] width 96 height 15
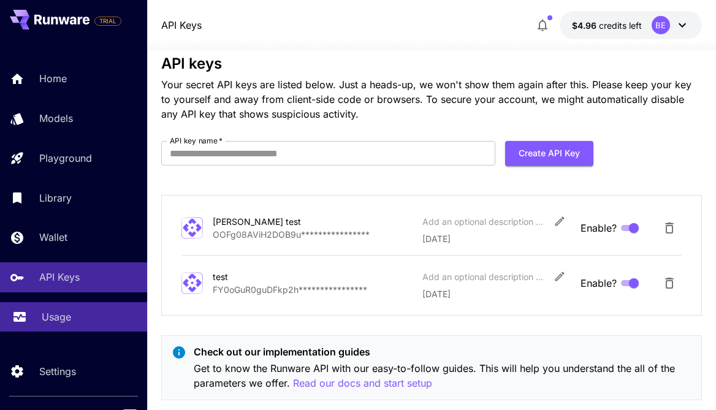
click at [99, 312] on div "Usage" at bounding box center [90, 317] width 96 height 15
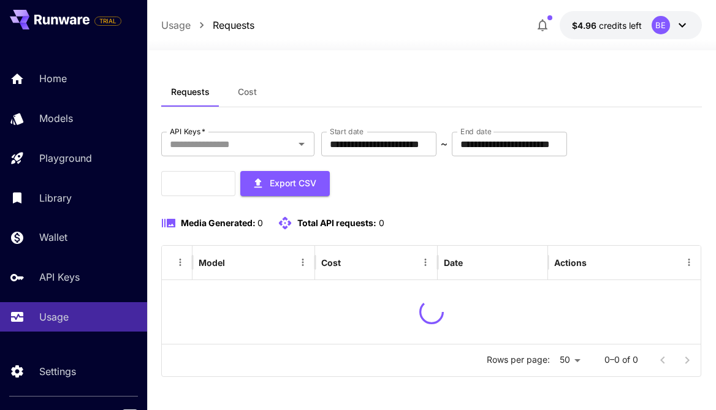
click at [108, 294] on div "Home Models Playground Library Wallet API Keys Usage" at bounding box center [73, 198] width 147 height 268
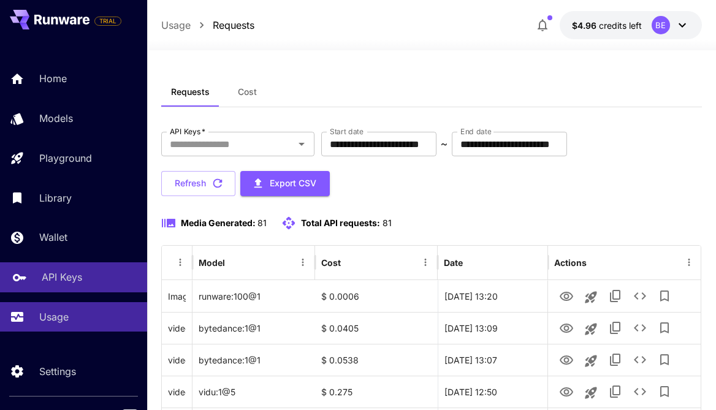
click at [94, 282] on div "API Keys" at bounding box center [90, 277] width 96 height 15
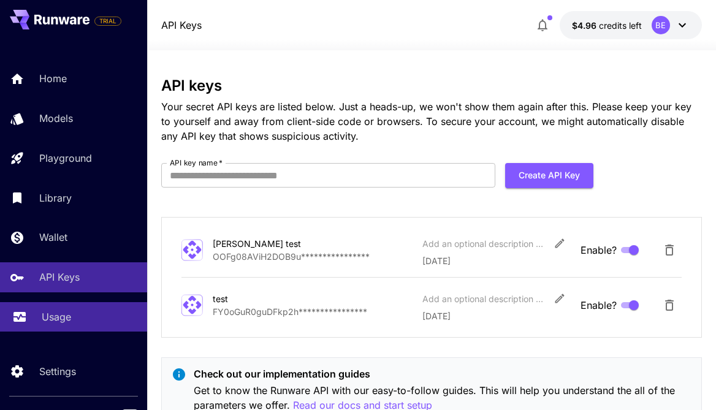
click at [42, 317] on p "Usage" at bounding box center [56, 317] width 29 height 15
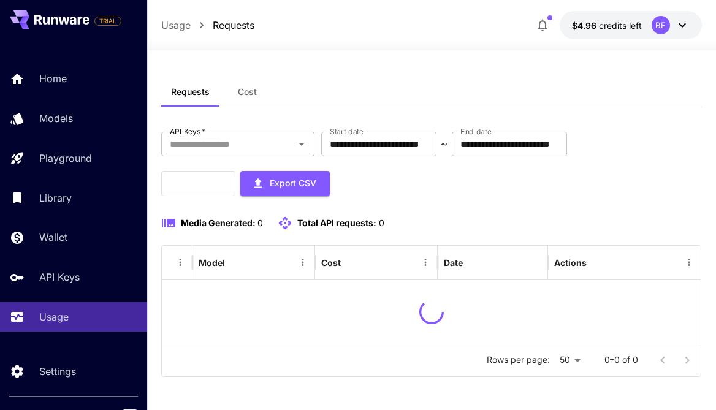
scroll to position [3, 0]
